Goal: Information Seeking & Learning: Learn about a topic

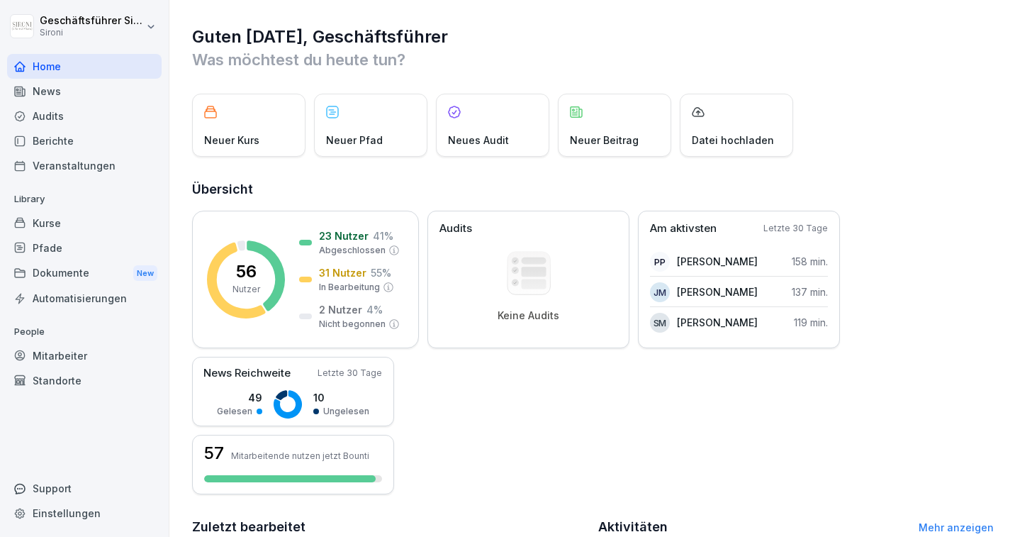
click at [65, 228] on div "Kurse" at bounding box center [84, 223] width 155 height 25
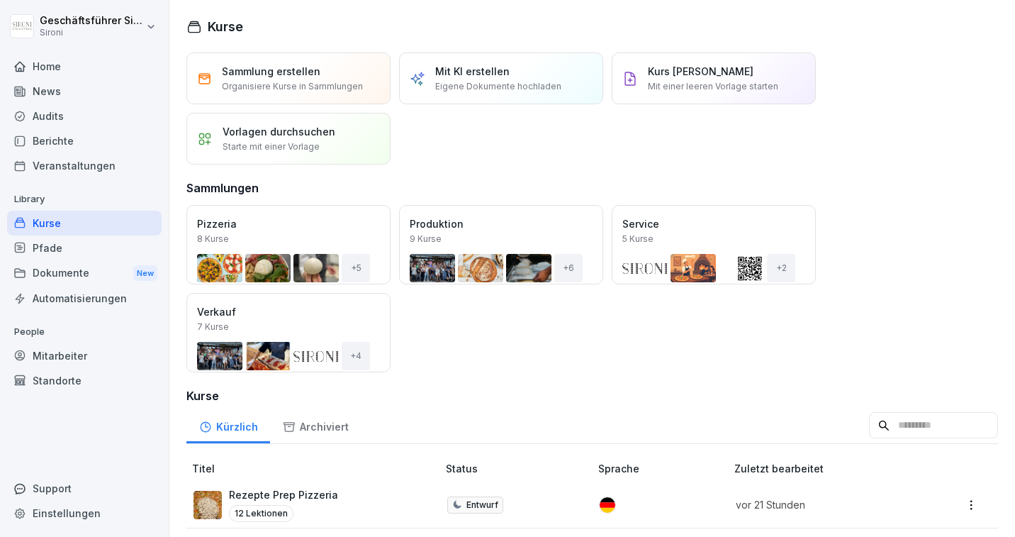
click at [0, 0] on div "Öffnen" at bounding box center [0, 0] width 0 height 0
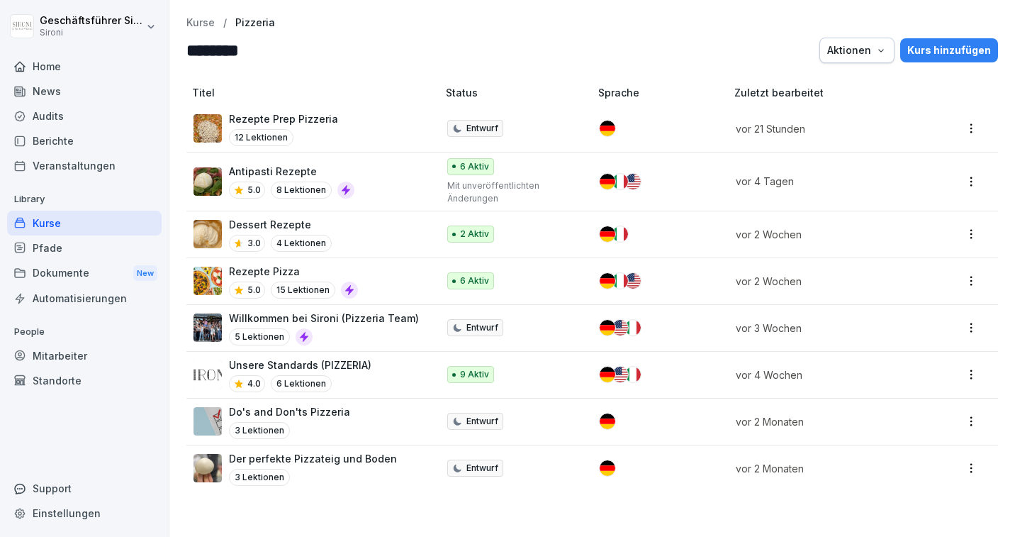
click at [691, 135] on td at bounding box center [660, 129] width 135 height 47
click at [268, 174] on p "Antipasti Rezepte" at bounding box center [291, 171] width 125 height 15
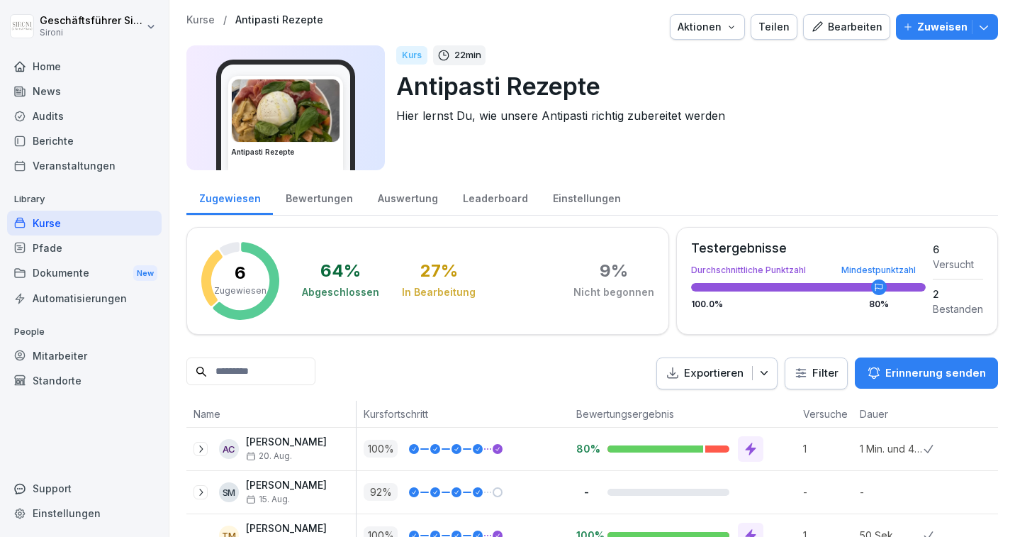
scroll to position [164, 0]
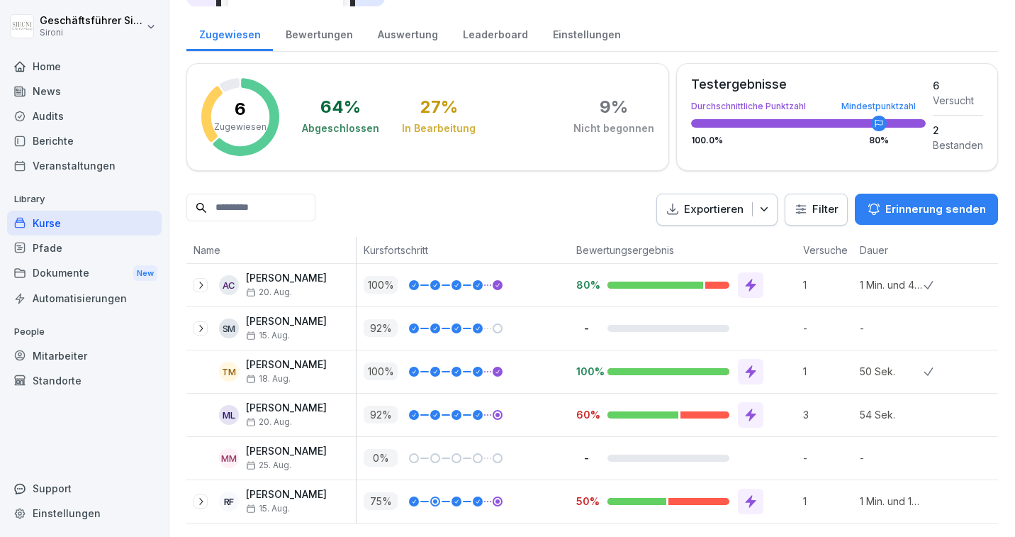
click at [751, 503] on icon at bounding box center [751, 501] width 11 height 13
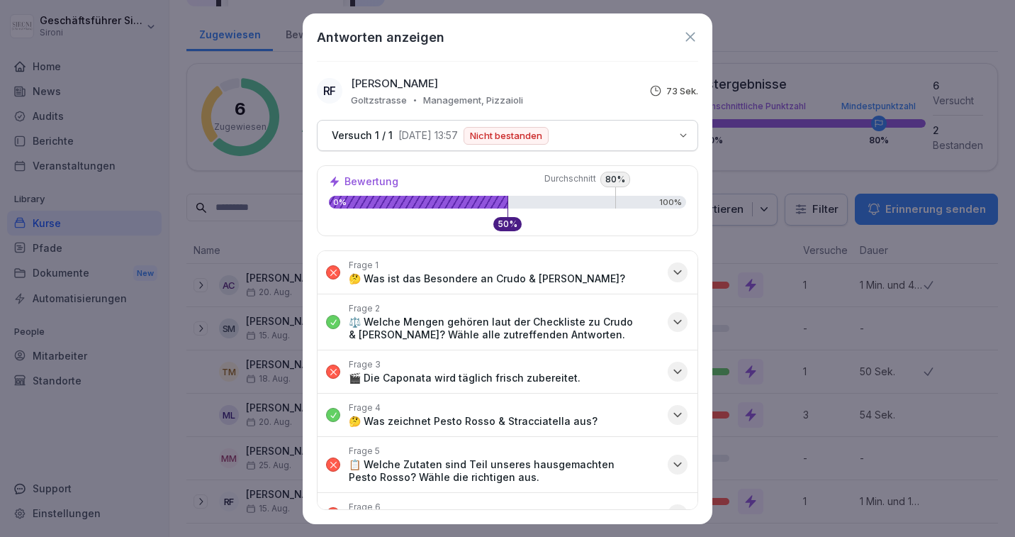
click at [674, 275] on icon "button" at bounding box center [678, 272] width 14 height 14
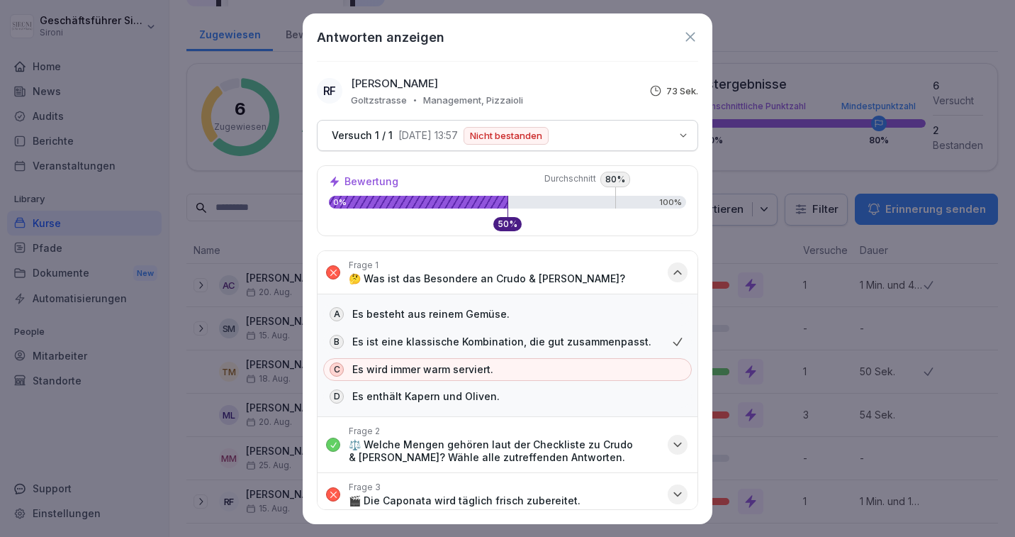
click at [674, 273] on icon "button" at bounding box center [677, 273] width 7 height 4
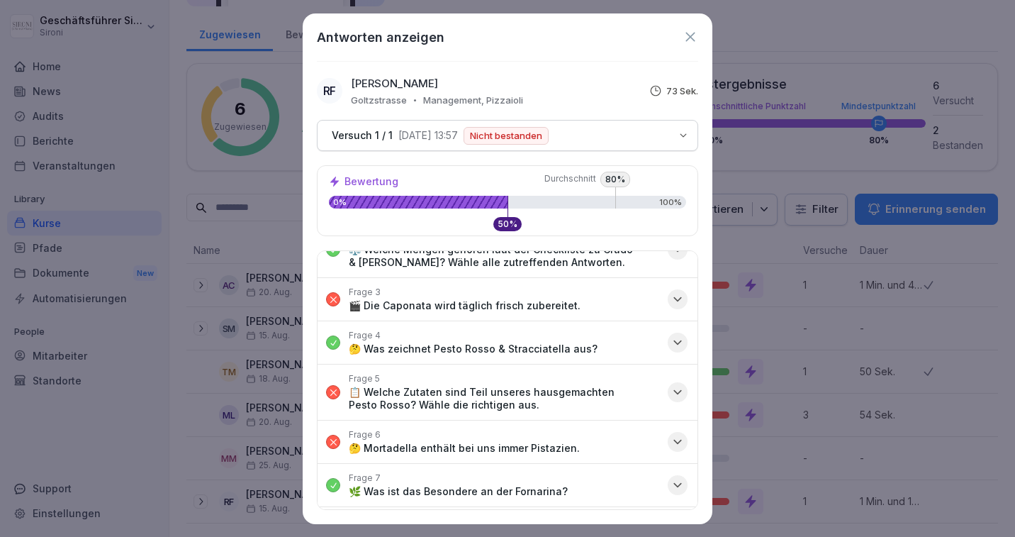
scroll to position [98, 0]
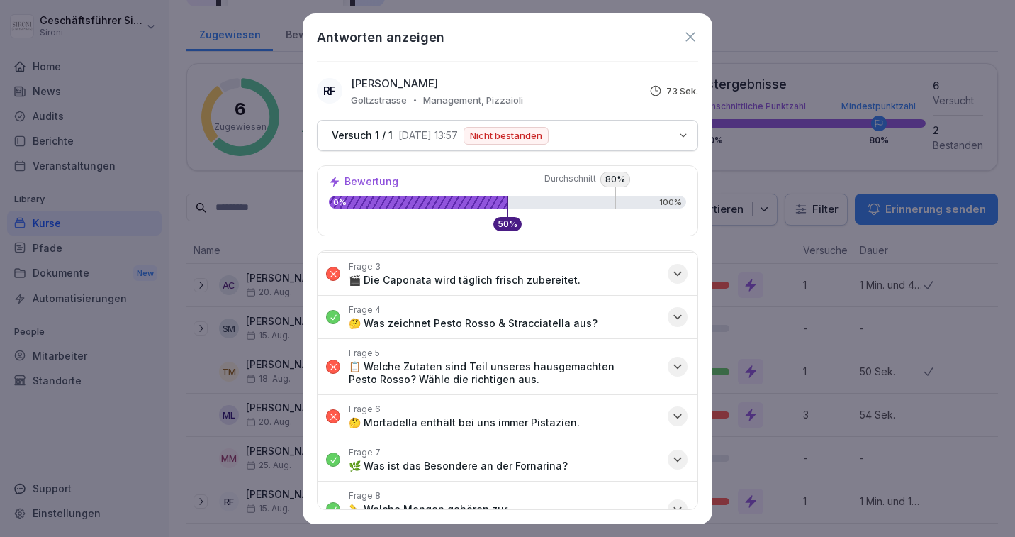
click at [683, 264] on button "Frage 3 🎬 Die Caponata wird täglich frisch zubereitet." at bounding box center [508, 273] width 380 height 43
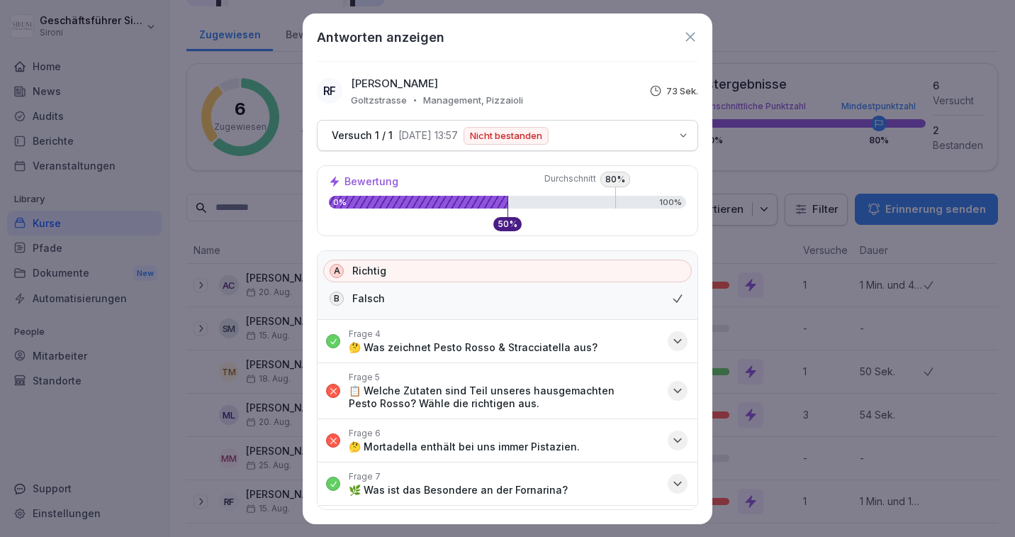
scroll to position [148, 0]
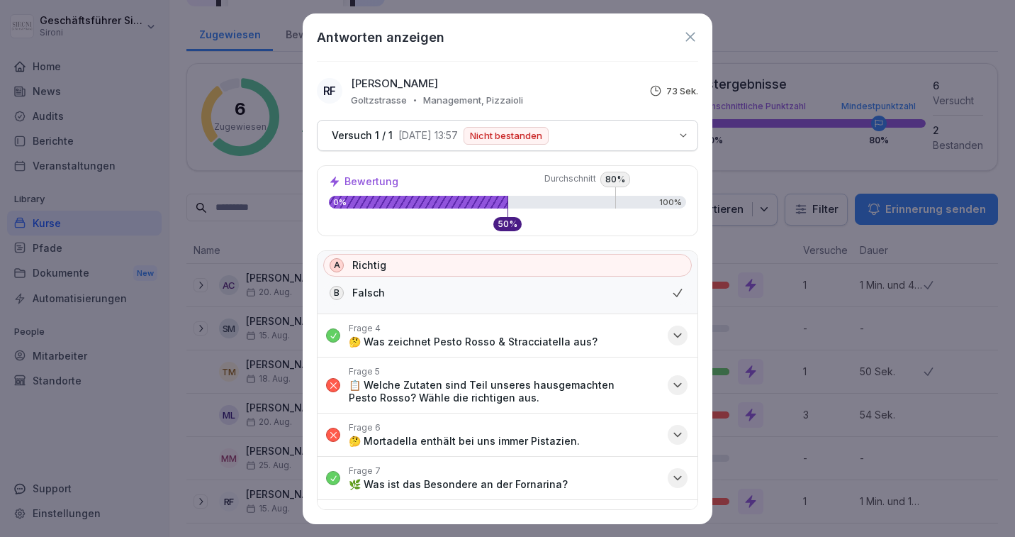
click at [676, 382] on icon "button" at bounding box center [678, 385] width 14 height 14
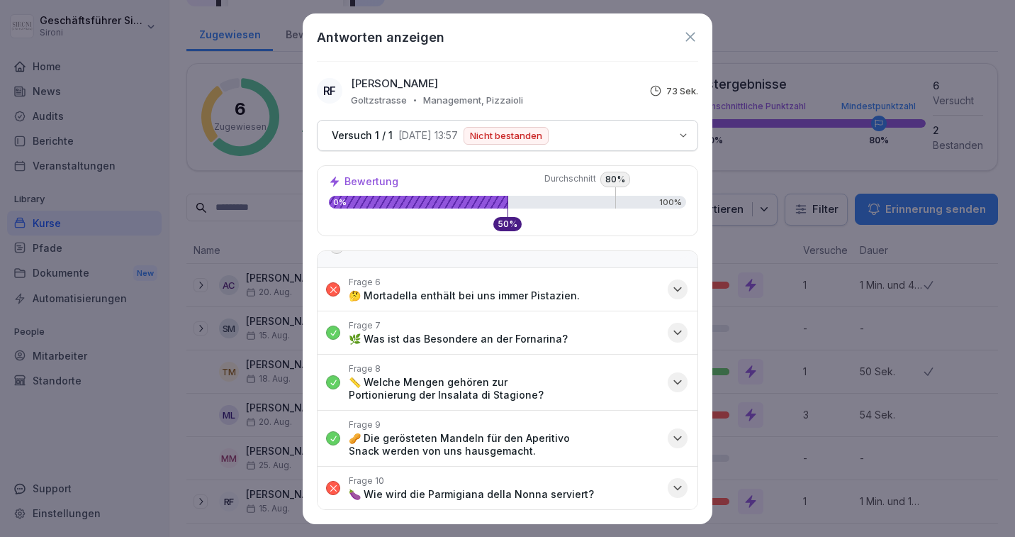
scroll to position [0, 0]
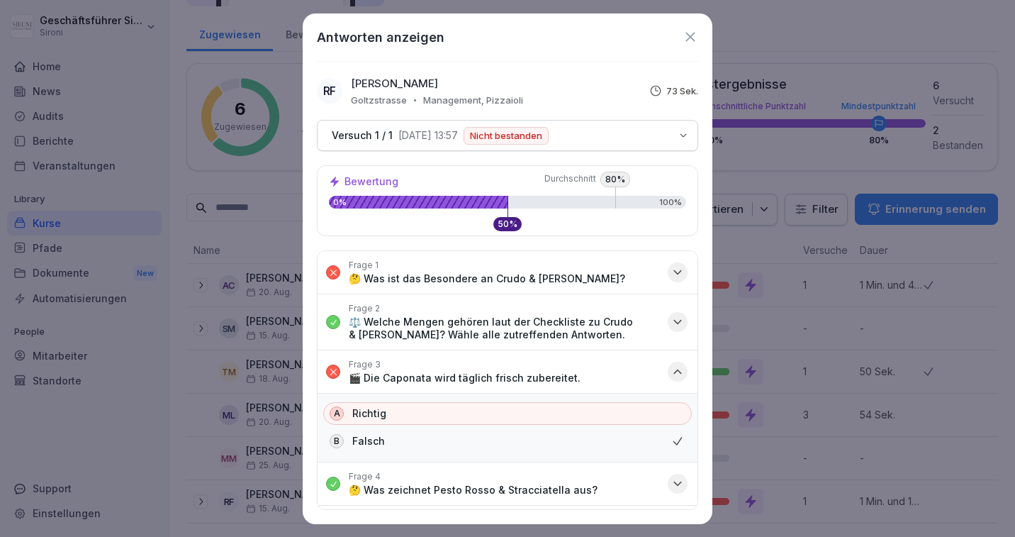
click at [689, 31] on icon at bounding box center [691, 37] width 16 height 16
